Goal: Navigation & Orientation: Find specific page/section

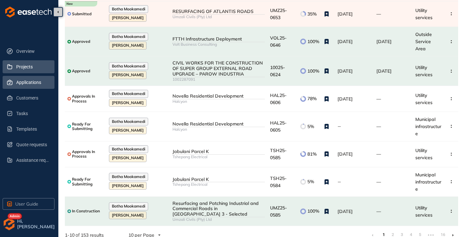
click at [22, 69] on span "Projects" at bounding box center [32, 66] width 33 height 13
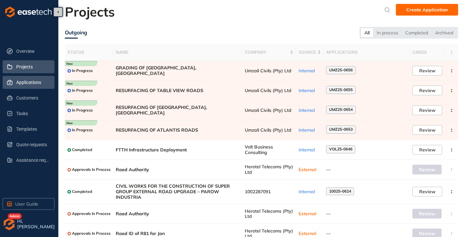
click at [21, 83] on span "Applications" at bounding box center [32, 82] width 33 height 13
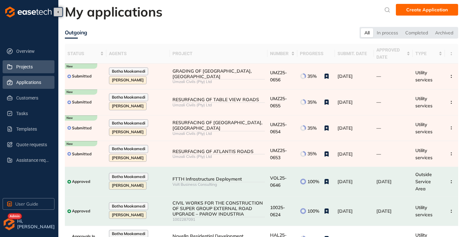
click at [28, 68] on span "Projects" at bounding box center [32, 66] width 33 height 13
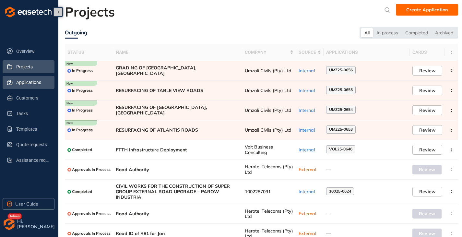
click at [28, 82] on span "Applications" at bounding box center [32, 82] width 33 height 13
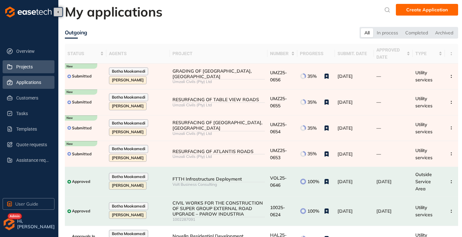
click at [26, 69] on span "Projects" at bounding box center [32, 66] width 33 height 13
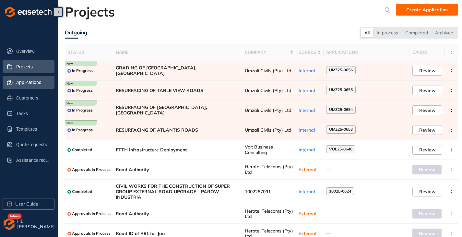
click at [29, 87] on span "Applications" at bounding box center [32, 82] width 33 height 13
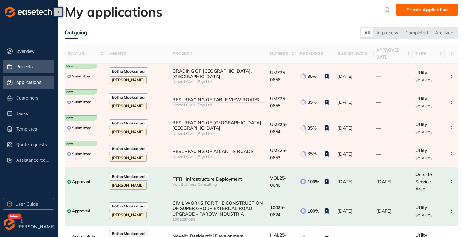
click at [30, 67] on span "Projects" at bounding box center [32, 66] width 33 height 13
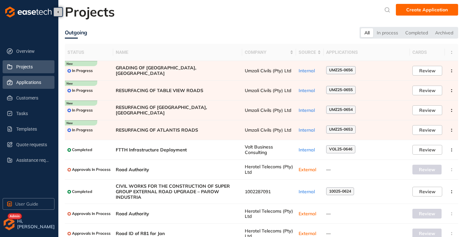
click at [33, 84] on span "Applications" at bounding box center [32, 82] width 33 height 13
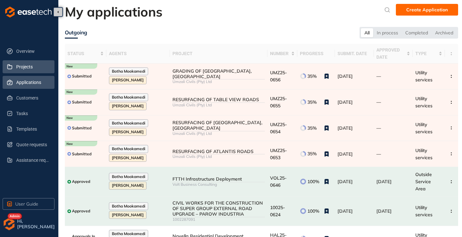
click at [29, 69] on span "Projects" at bounding box center [32, 66] width 33 height 13
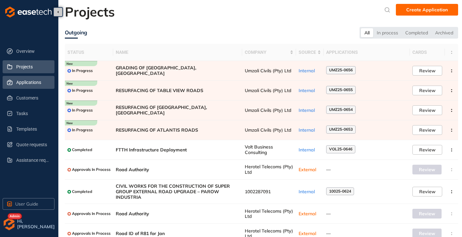
click at [30, 79] on span "Applications" at bounding box center [32, 82] width 33 height 13
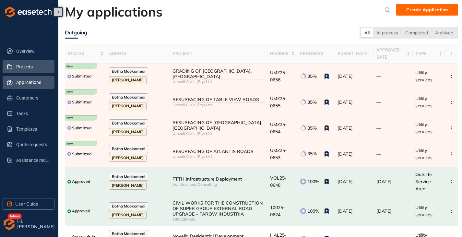
click at [33, 67] on span "Projects" at bounding box center [32, 66] width 33 height 13
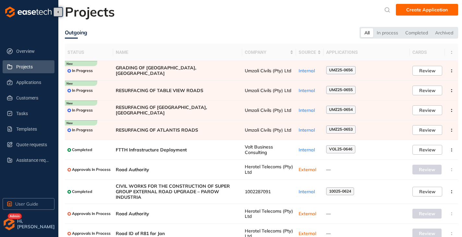
click at [13, 222] on img "button" at bounding box center [9, 224] width 13 height 13
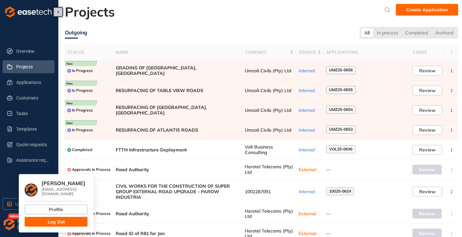
click at [44, 218] on button "Log Out" at bounding box center [56, 222] width 63 height 10
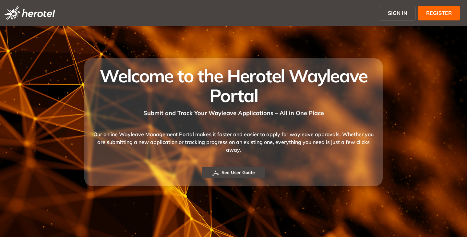
click at [389, 12] on span "SIGN IN" at bounding box center [397, 13] width 19 height 8
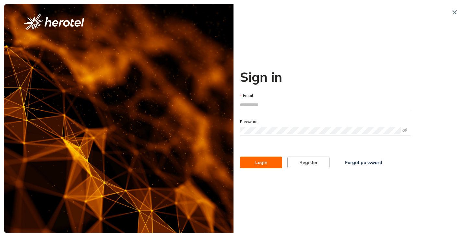
click at [261, 103] on input "Email" at bounding box center [325, 105] width 171 height 10
type input "**********"
click at [240, 157] on button "Login" at bounding box center [261, 163] width 42 height 12
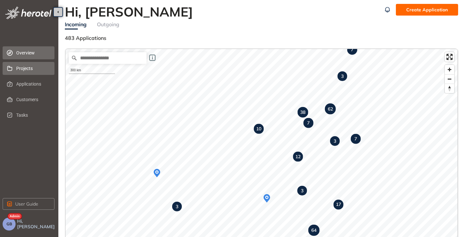
click at [25, 70] on span "Projects" at bounding box center [32, 68] width 33 height 13
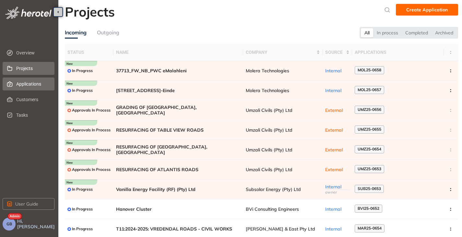
click at [23, 83] on span "Applications" at bounding box center [32, 84] width 33 height 13
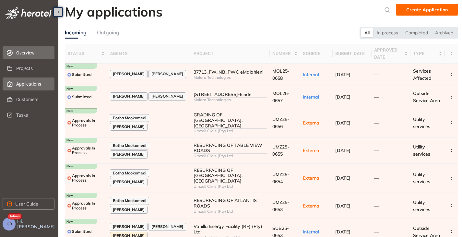
click at [25, 54] on span "Overview" at bounding box center [32, 52] width 33 height 13
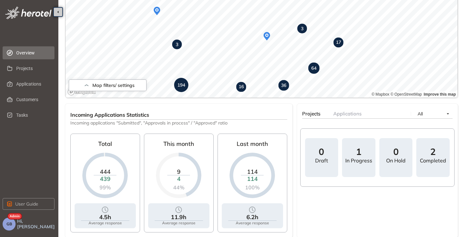
scroll to position [195, 0]
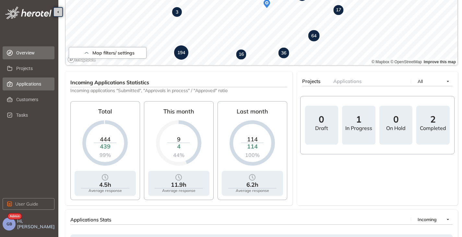
click at [26, 87] on span "Applications" at bounding box center [32, 84] width 33 height 13
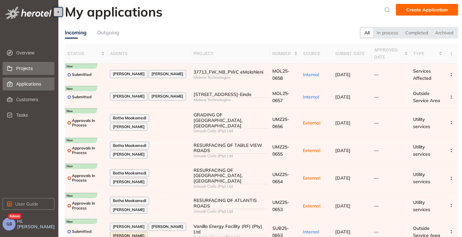
click at [21, 70] on span "Projects" at bounding box center [32, 68] width 33 height 13
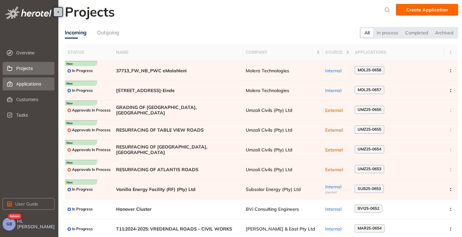
click at [32, 87] on span "Applications" at bounding box center [32, 84] width 33 height 13
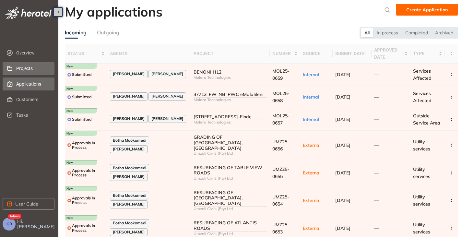
click at [25, 69] on span "Projects" at bounding box center [32, 68] width 33 height 13
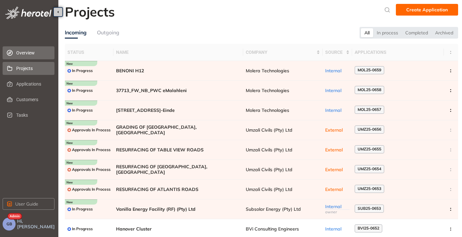
click at [30, 56] on span "Overview" at bounding box center [32, 52] width 33 height 13
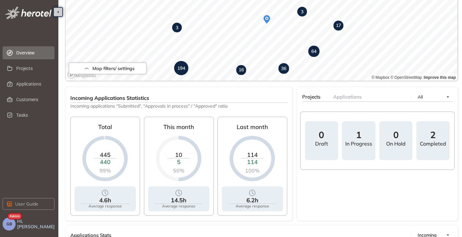
scroll to position [17, 0]
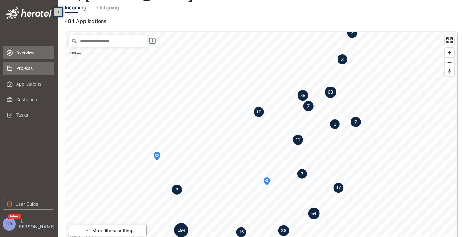
click at [32, 74] on span "Projects" at bounding box center [32, 68] width 33 height 13
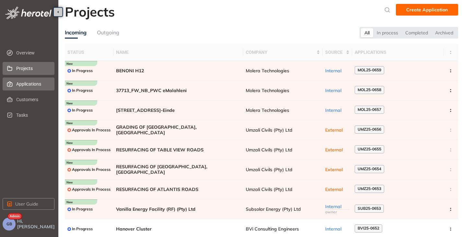
click at [30, 84] on span "Applications" at bounding box center [32, 84] width 33 height 13
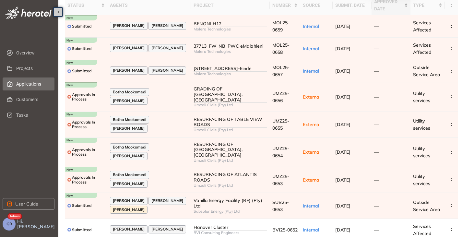
scroll to position [82, 0]
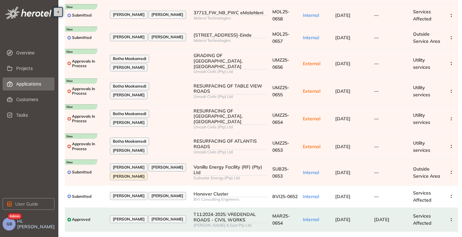
click at [453, 237] on link at bounding box center [454, 240] width 2 height 5
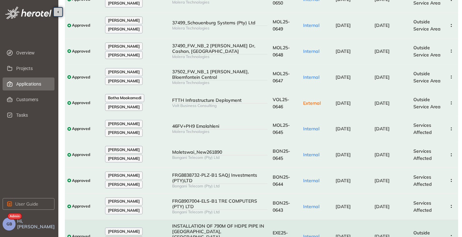
scroll to position [106, 0]
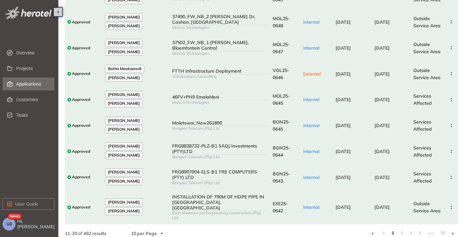
click at [374, 228] on li at bounding box center [373, 233] width 10 height 10
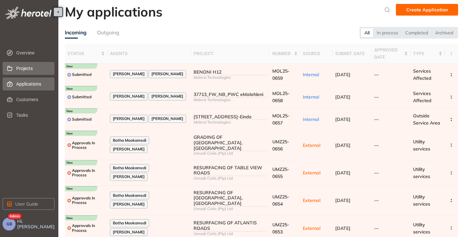
click at [22, 69] on span "Projects" at bounding box center [32, 68] width 33 height 13
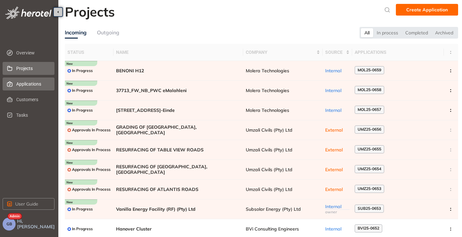
click at [26, 85] on span "Applications" at bounding box center [32, 84] width 33 height 13
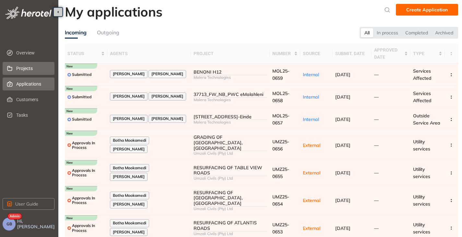
click at [23, 67] on span "Projects" at bounding box center [32, 68] width 33 height 13
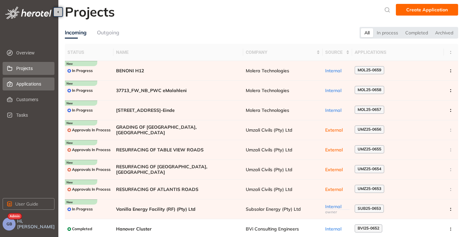
click at [24, 82] on span "Applications" at bounding box center [32, 84] width 33 height 13
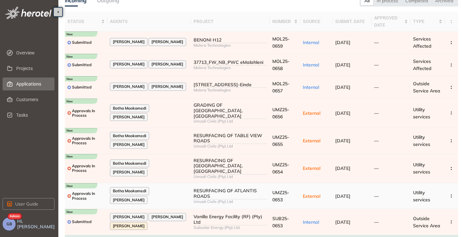
scroll to position [17, 0]
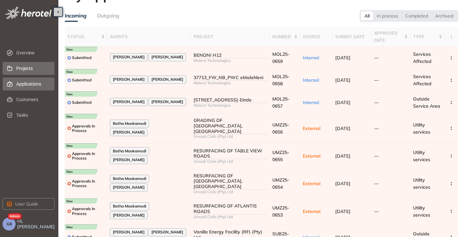
click at [28, 69] on span "Projects" at bounding box center [32, 68] width 33 height 13
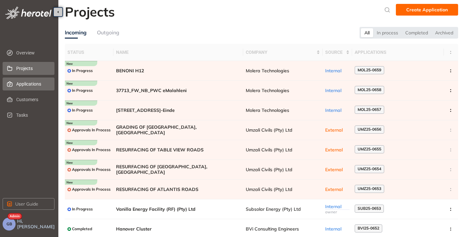
click at [26, 86] on span "Applications" at bounding box center [32, 84] width 33 height 13
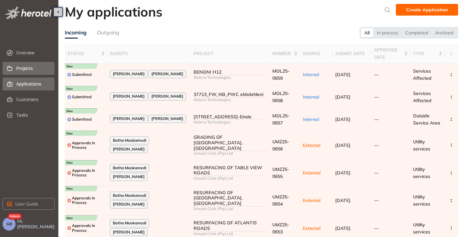
click at [23, 62] on span "Projects" at bounding box center [32, 68] width 33 height 13
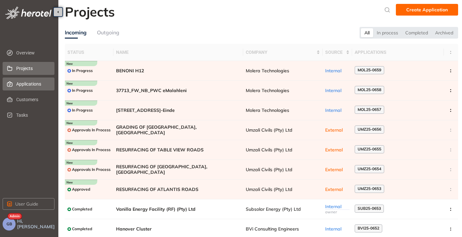
click at [23, 84] on span "Applications" at bounding box center [32, 84] width 33 height 13
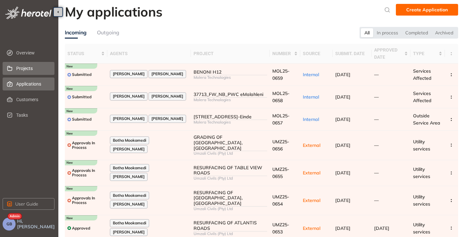
click at [24, 66] on span "Projects" at bounding box center [32, 68] width 33 height 13
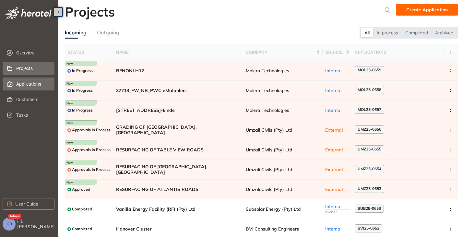
click at [27, 86] on span "Applications" at bounding box center [32, 84] width 33 height 13
